Goal: Navigation & Orientation: Find specific page/section

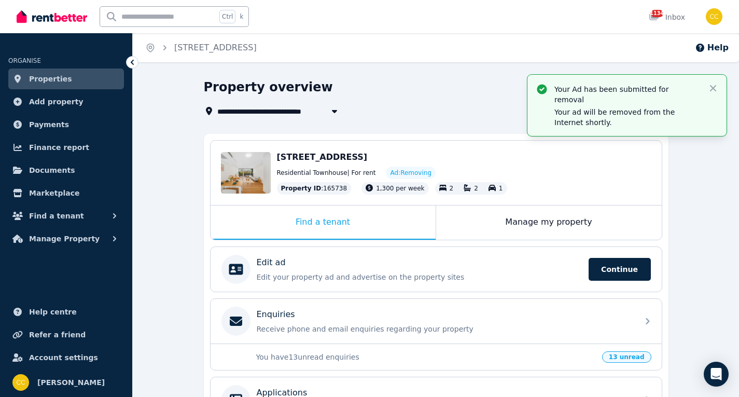
click at [48, 79] on span "Properties" at bounding box center [50, 79] width 43 height 12
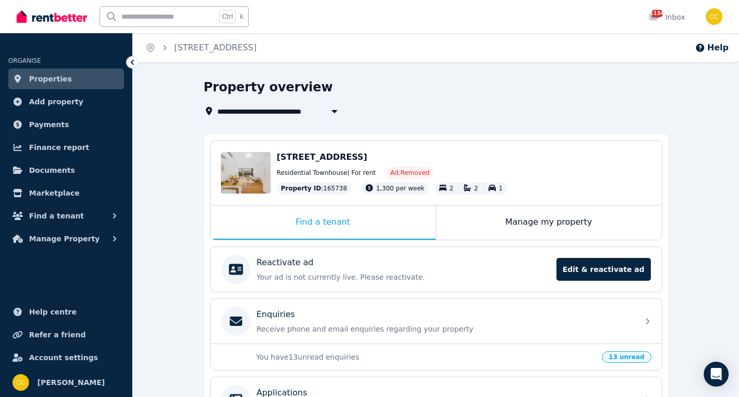
click at [55, 80] on span "Properties" at bounding box center [50, 79] width 43 height 12
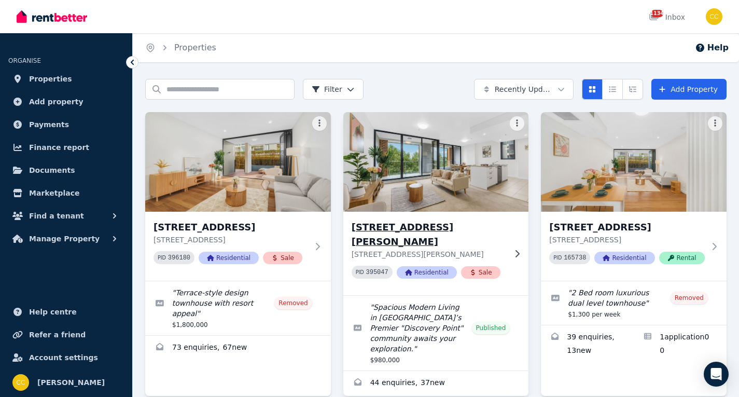
click at [414, 225] on h3 "408/12 Brodie Spark Dr, Wolli Creek" at bounding box center [429, 234] width 155 height 29
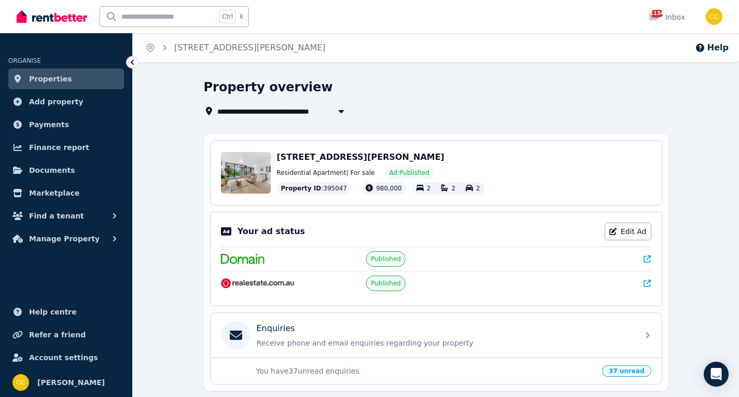
click at [47, 75] on span "Properties" at bounding box center [50, 79] width 43 height 12
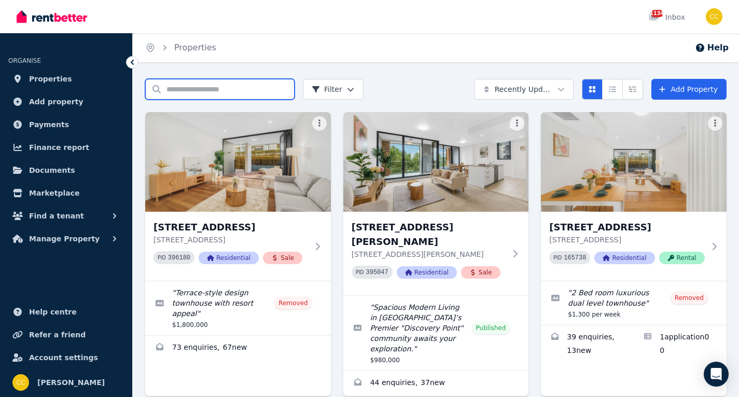
click at [234, 88] on input "Search properties" at bounding box center [219, 89] width 149 height 21
type input "***"
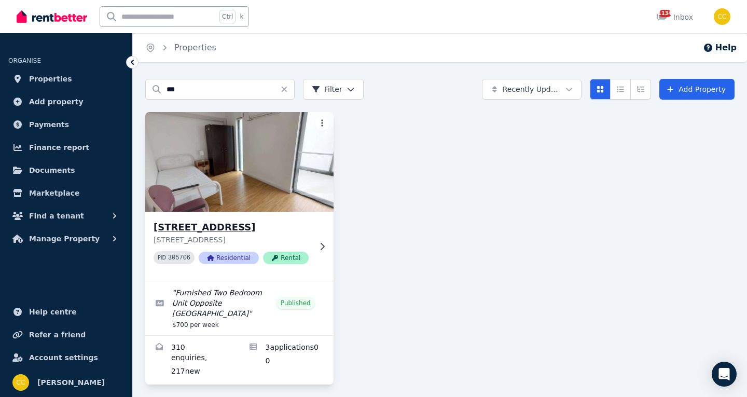
click at [286, 233] on h3 "291 Broadway, Glebe" at bounding box center [231, 227] width 157 height 15
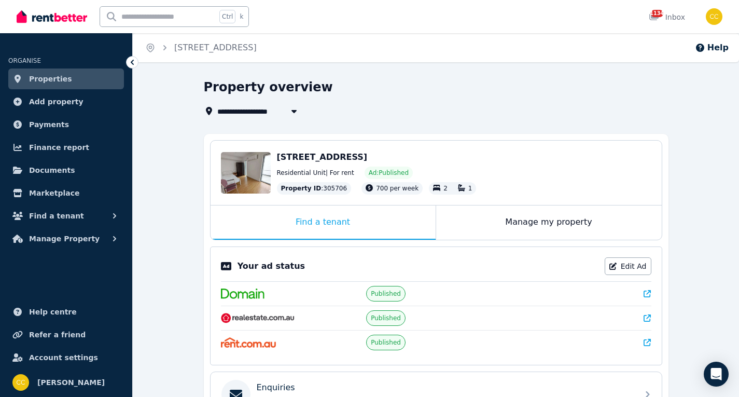
click at [644, 296] on icon at bounding box center [647, 293] width 7 height 7
click at [54, 78] on span "Properties" at bounding box center [50, 79] width 43 height 12
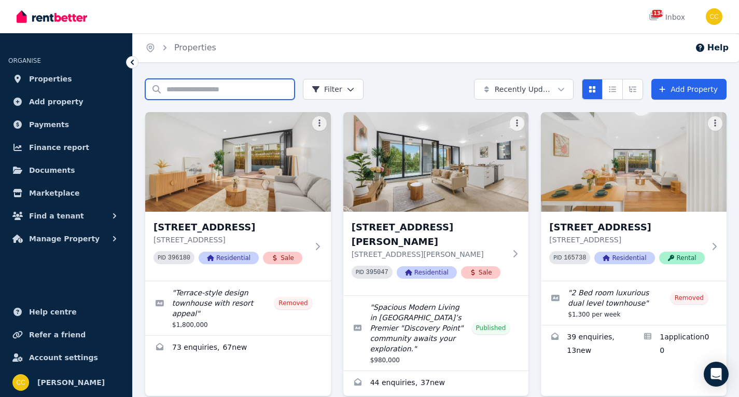
click at [232, 93] on input "Search properties" at bounding box center [219, 89] width 149 height 21
type input "***"
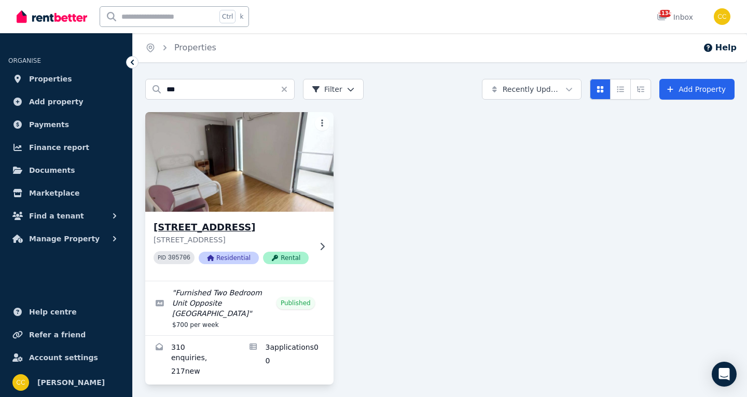
click at [225, 171] on img at bounding box center [240, 161] width 198 height 105
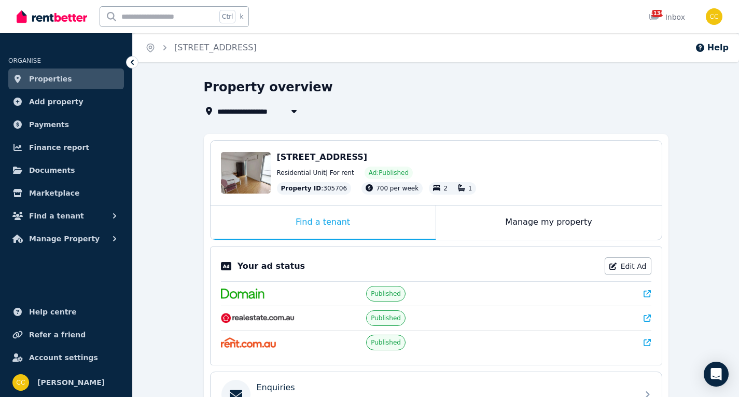
click at [644, 318] on icon at bounding box center [647, 317] width 7 height 7
